Goal: Task Accomplishment & Management: Use online tool/utility

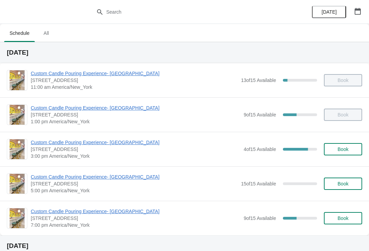
click at [122, 214] on span "Custom Candle Pouring Experience- [GEOGRAPHIC_DATA]" at bounding box center [136, 211] width 210 height 7
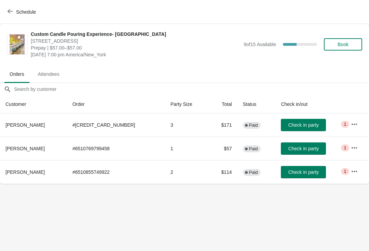
click at [12, 13] on icon "button" at bounding box center [10, 11] width 5 height 5
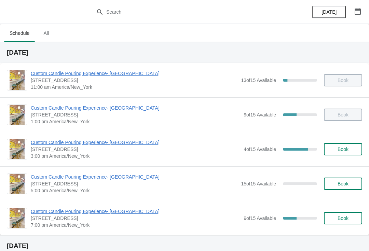
click at [118, 144] on span "Custom Candle Pouring Experience- [GEOGRAPHIC_DATA]" at bounding box center [136, 142] width 210 height 7
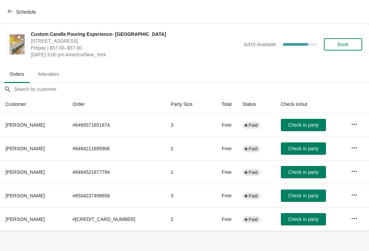
click at [292, 143] on button "Check in party" at bounding box center [303, 149] width 45 height 12
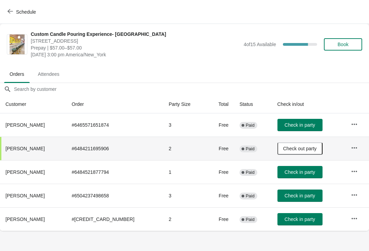
click at [301, 172] on span "Check in party" at bounding box center [300, 172] width 30 height 5
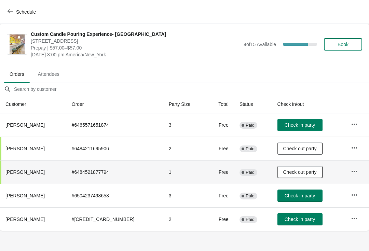
click at [12, 14] on span "button" at bounding box center [10, 12] width 5 height 6
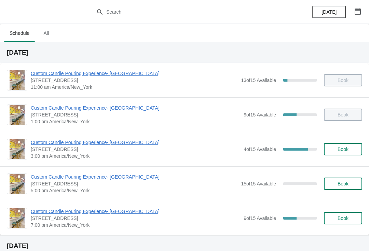
click at [49, 144] on span "Custom Candle Pouring Experience- [GEOGRAPHIC_DATA]" at bounding box center [136, 142] width 210 height 7
click at [55, 212] on span "Custom Candle Pouring Experience- [GEOGRAPHIC_DATA]" at bounding box center [136, 211] width 210 height 7
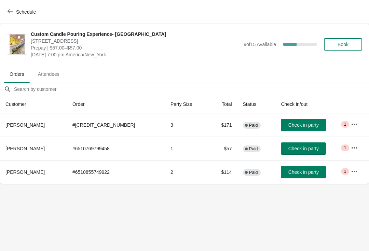
click at [13, 11] on icon "button" at bounding box center [10, 11] width 5 height 5
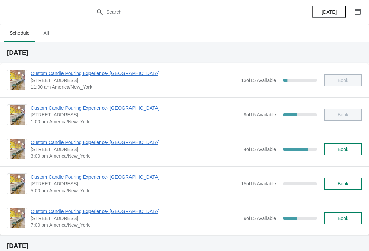
click at [61, 145] on span "Custom Candle Pouring Experience- [GEOGRAPHIC_DATA]" at bounding box center [136, 142] width 210 height 7
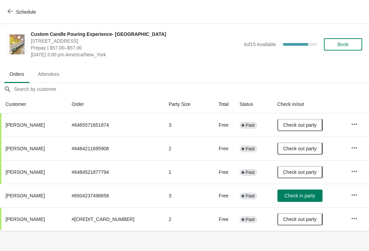
click at [299, 196] on span "Check in party" at bounding box center [300, 195] width 30 height 5
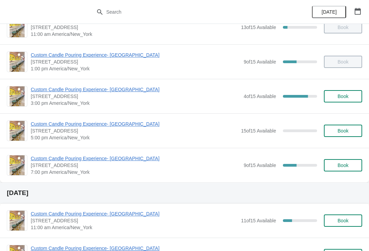
scroll to position [52, 0]
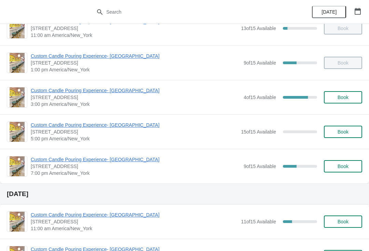
click at [120, 88] on span "Custom Candle Pouring Experience- [GEOGRAPHIC_DATA]" at bounding box center [136, 90] width 210 height 7
